Goal: Information Seeking & Learning: Compare options

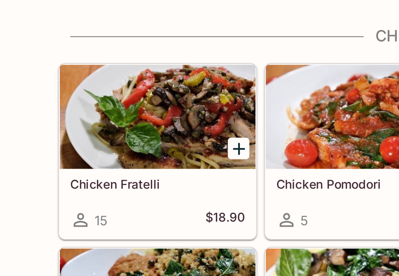
click at [55, 162] on h5 "Chicken Fratelli" at bounding box center [67, 165] width 75 height 6
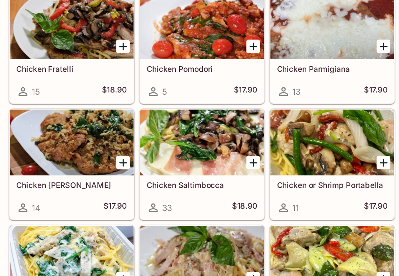
scroll to position [36, 0]
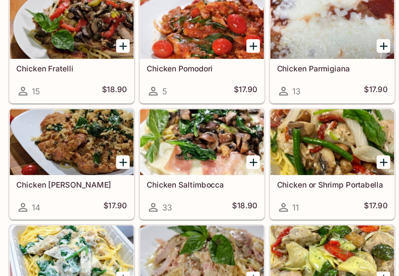
click at [38, 205] on h5 "Chicken [PERSON_NAME]" at bounding box center [67, 208] width 75 height 6
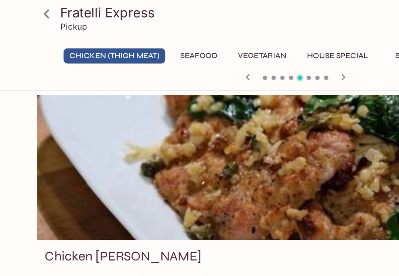
scroll to position [36, 0]
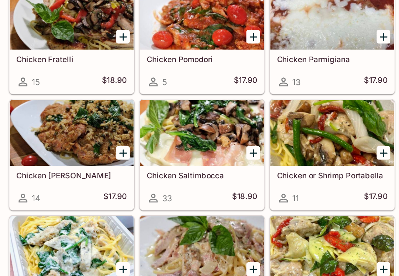
click at [220, 202] on div "Chicken or Shrimp Portabella 11 $17.90" at bounding box center [244, 217] width 84 height 30
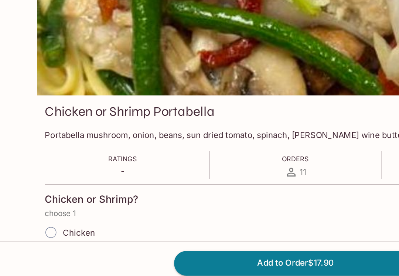
scroll to position [14, 0]
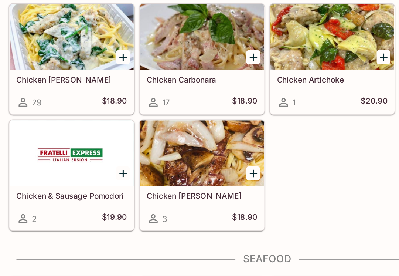
scroll to position [185, 0]
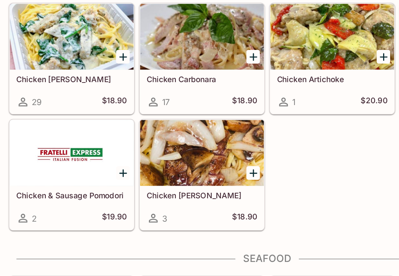
click at [126, 212] on h5 "Chicken [PERSON_NAME]" at bounding box center [155, 215] width 75 height 6
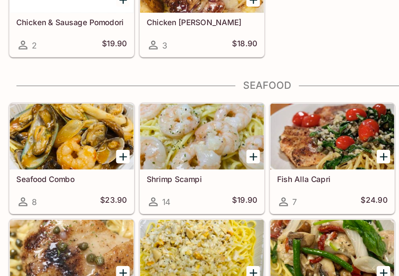
scroll to position [305, 0]
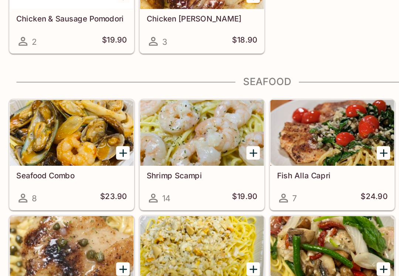
click at [227, 151] on div at bounding box center [244, 173] width 84 height 44
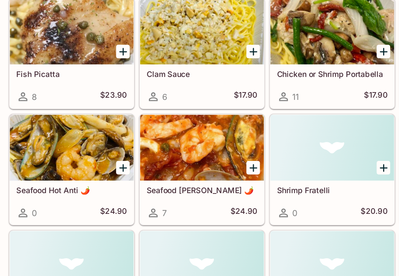
scroll to position [452, 0]
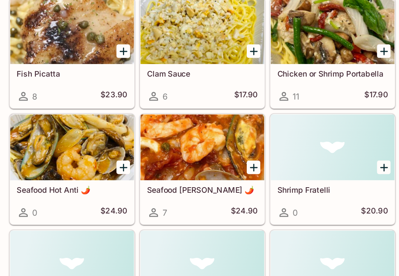
click at [140, 209] on h5 "Seafood [PERSON_NAME] 🌶️" at bounding box center [155, 212] width 75 height 6
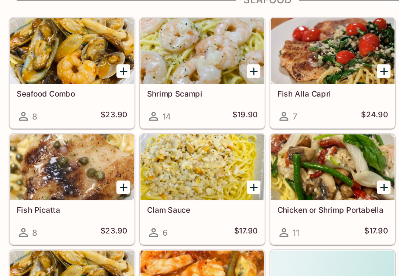
scroll to position [433, 0]
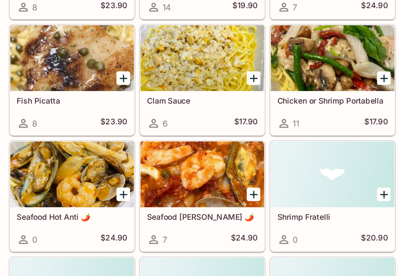
click at [206, 227] on h5 "Shrimp Fratelli" at bounding box center [243, 230] width 75 height 6
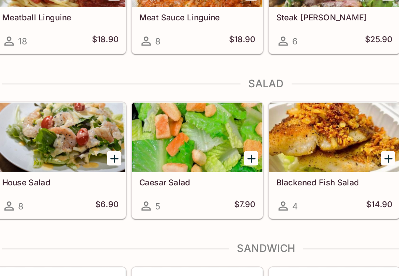
scroll to position [928, 0]
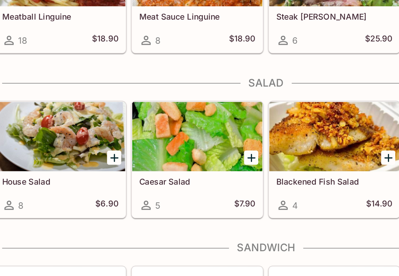
click at [206, 206] on h5 "Blackened Fish Salad" at bounding box center [243, 209] width 75 height 6
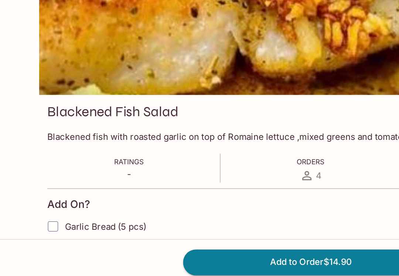
scroll to position [9, 0]
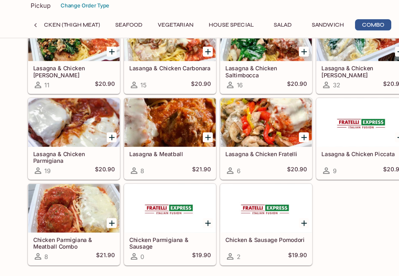
scroll to position [1280, 0]
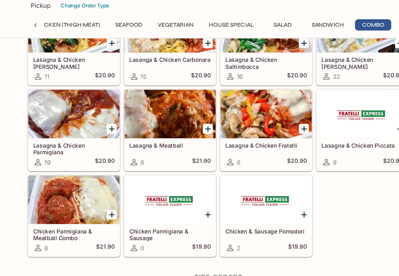
click at [362, 186] on div "Lasagna & Chicken [PERSON_NAME] 11 $20.90 Lasanga & Chicken Carbonara 15 $20.90…" at bounding box center [198, 132] width 352 height 235
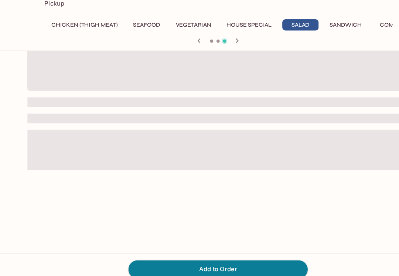
scroll to position [64, 0]
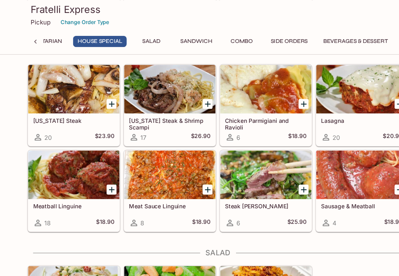
scroll to position [842, 0]
